Goal: Information Seeking & Learning: Learn about a topic

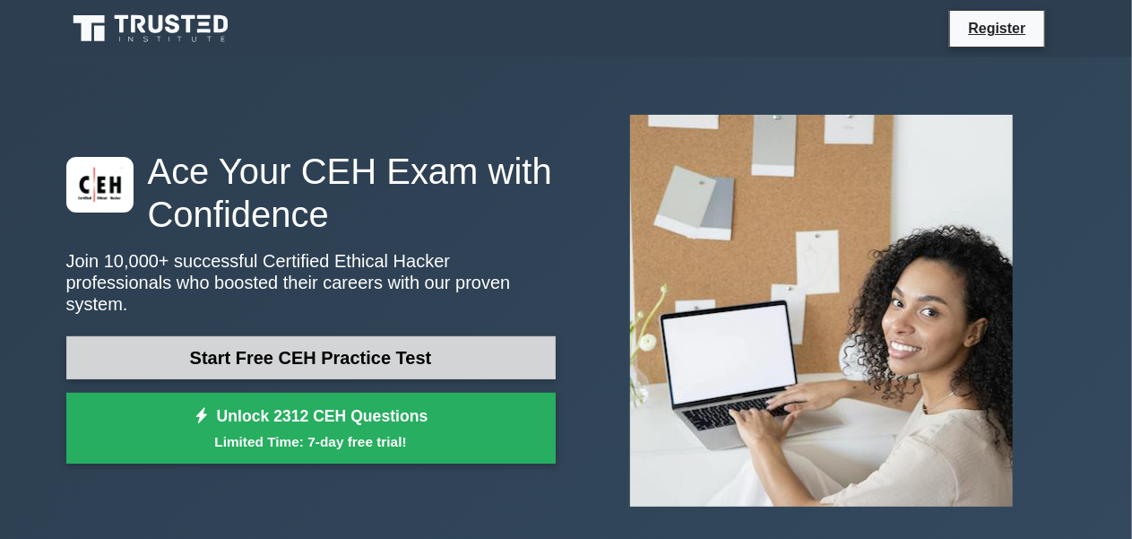
click at [218, 336] on link "Start Free CEH Practice Test" at bounding box center [310, 357] width 489 height 43
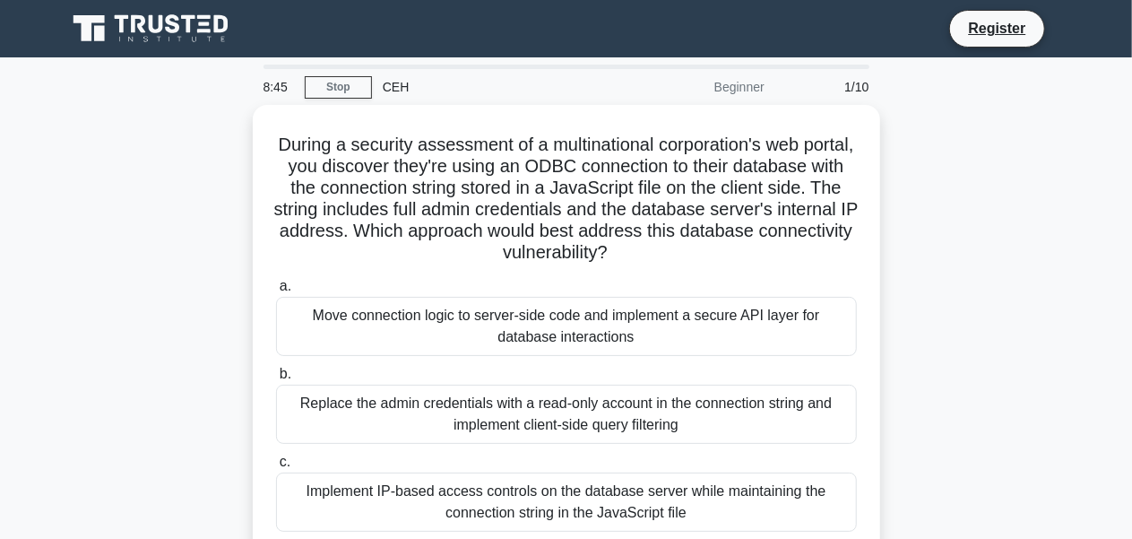
click at [745, 83] on div "Beginner" at bounding box center [697, 87] width 157 height 36
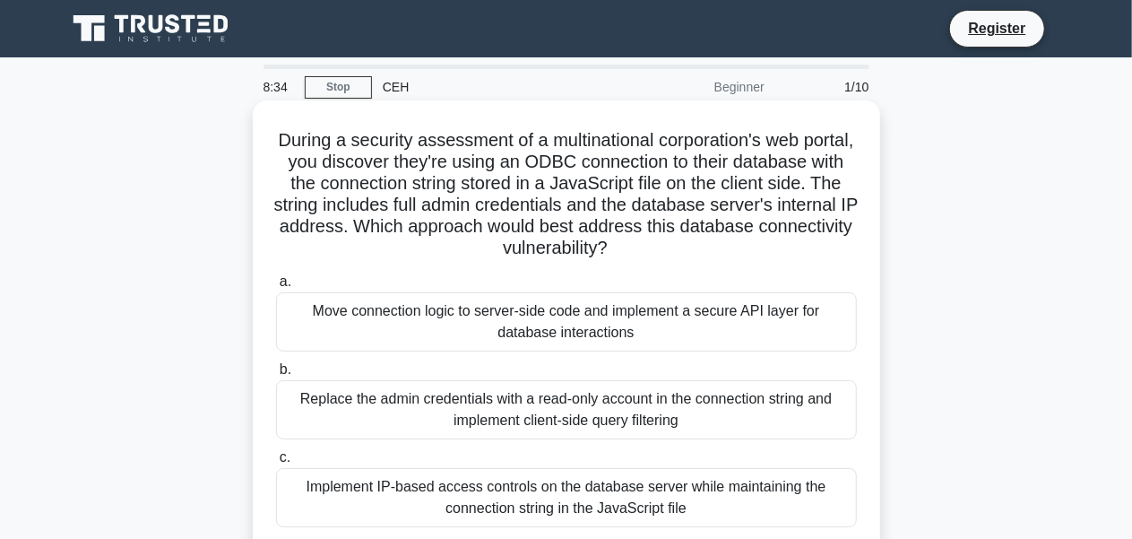
click at [377, 102] on div "During a security assessment of a multinational corporation's web portal, you d…" at bounding box center [566, 370] width 627 height 540
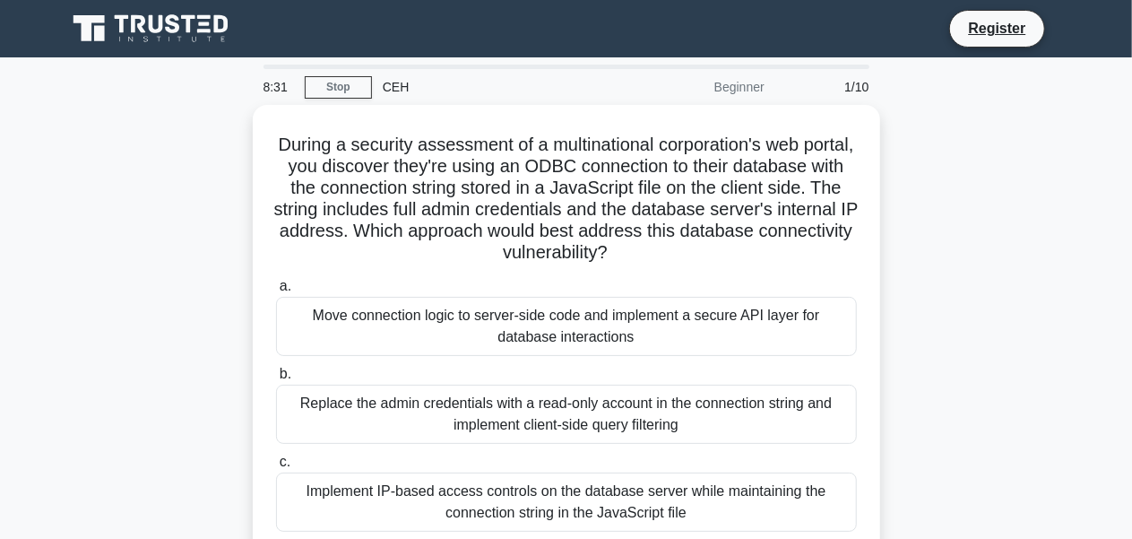
click at [398, 85] on div "CEH" at bounding box center [495, 87] width 247 height 36
